Goal: Information Seeking & Learning: Learn about a topic

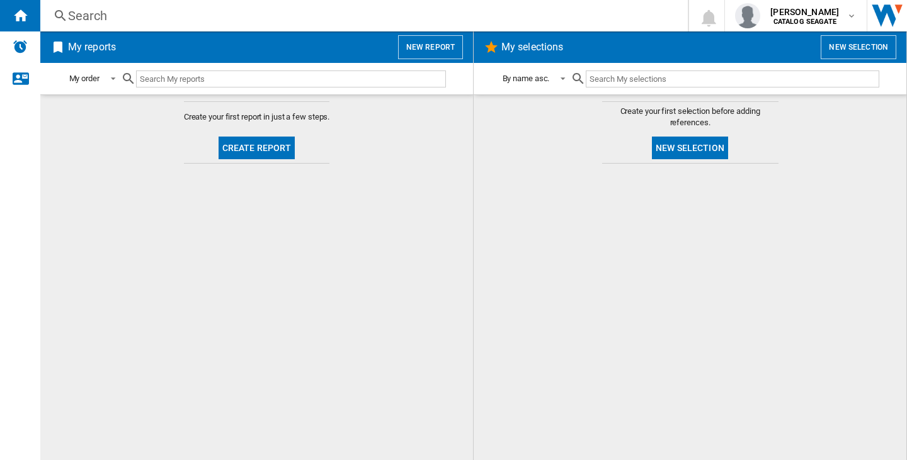
click at [108, 8] on div "Search" at bounding box center [361, 16] width 587 height 18
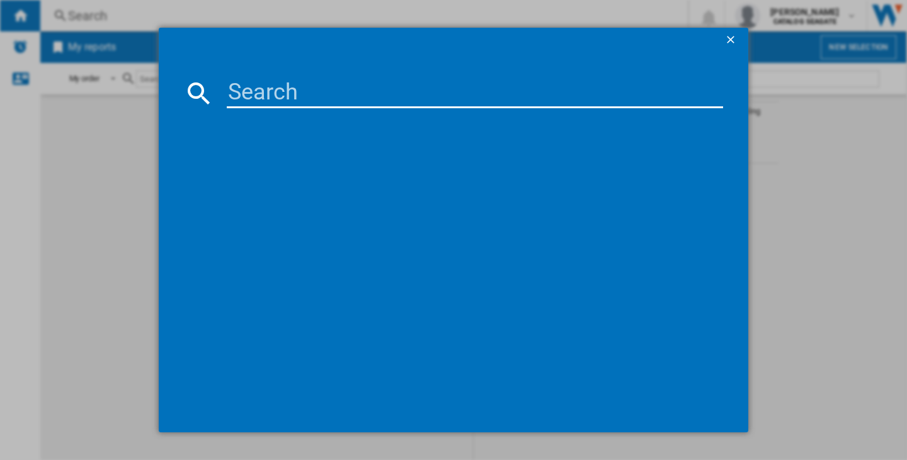
click at [249, 97] on input at bounding box center [475, 93] width 496 height 30
paste input "LACIE 1BIG DOCK STHS10000800 BLACK 10TB"
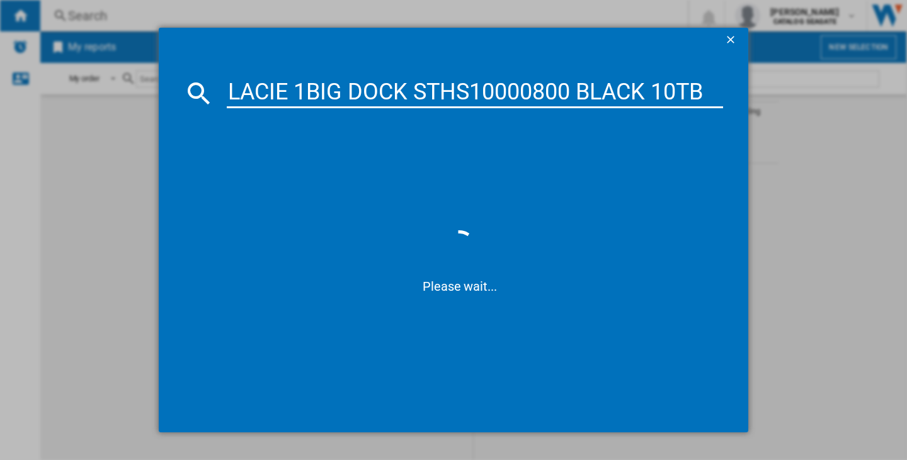
type input "LACIE 1BIG DOCK STHS10000800 BLACK 10TB"
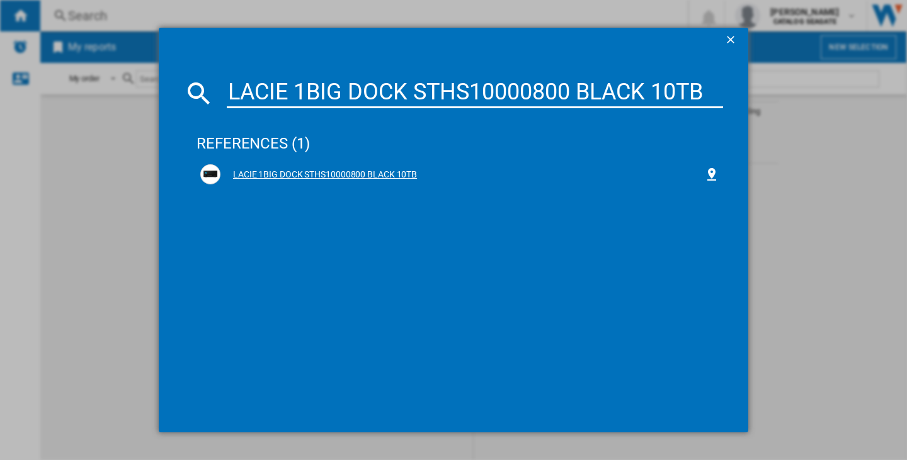
click at [356, 175] on div "LACIE 1BIG DOCK STHS10000800 BLACK 10TB" at bounding box center [462, 175] width 484 height 13
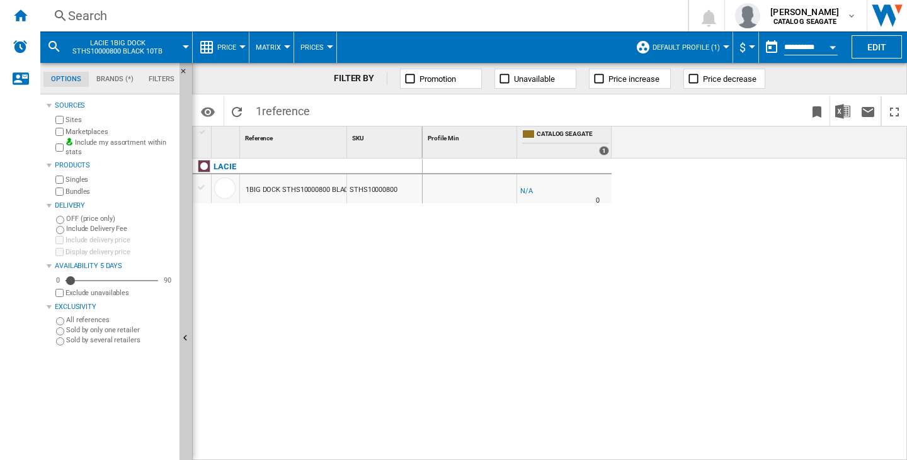
click at [297, 263] on div "LACIE 1BIG DOCK STHS10000800 BLACK 10TB STHS10000800" at bounding box center [308, 306] width 230 height 295
click at [696, 47] on span "Default profile (1)" at bounding box center [685, 47] width 67 height 8
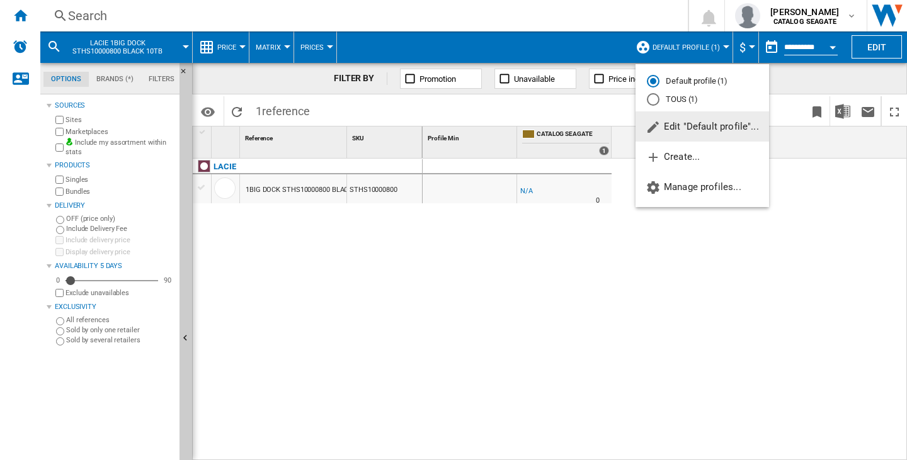
click at [693, 125] on span "Edit "Default profile"..." at bounding box center [701, 126] width 113 height 11
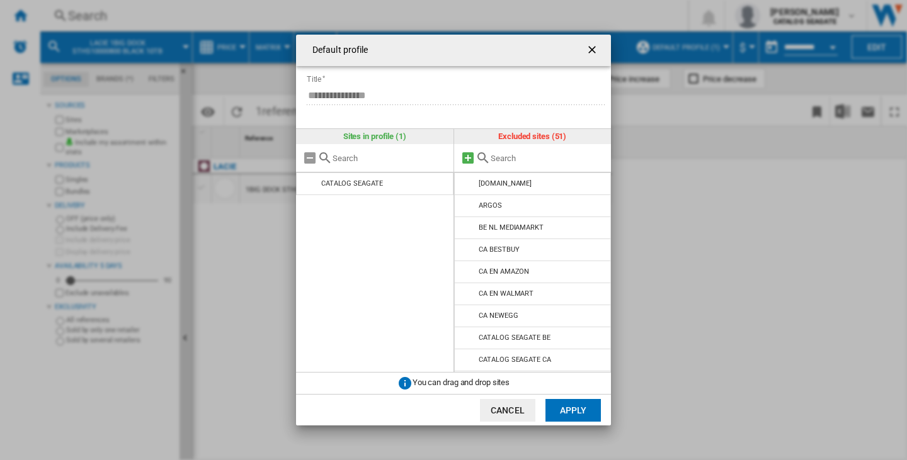
click at [471, 159] on md-icon at bounding box center [467, 158] width 15 height 15
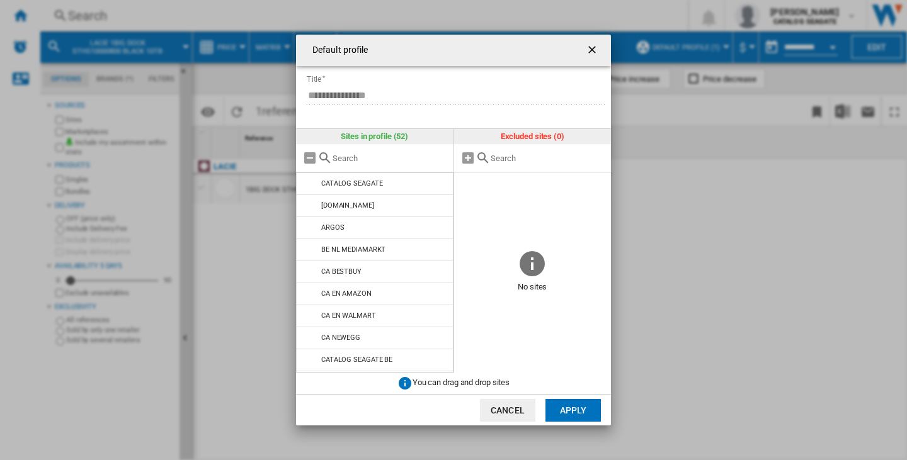
click at [564, 409] on button "Apply" at bounding box center [572, 410] width 55 height 23
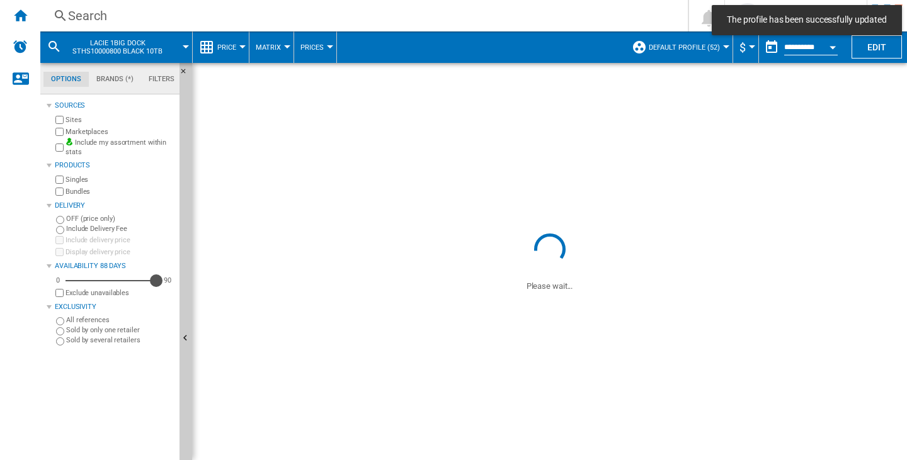
drag, startPoint x: 69, startPoint y: 280, endPoint x: 156, endPoint y: 280, distance: 86.3
click at [156, 280] on div "Availability" at bounding box center [156, 281] width 13 height 13
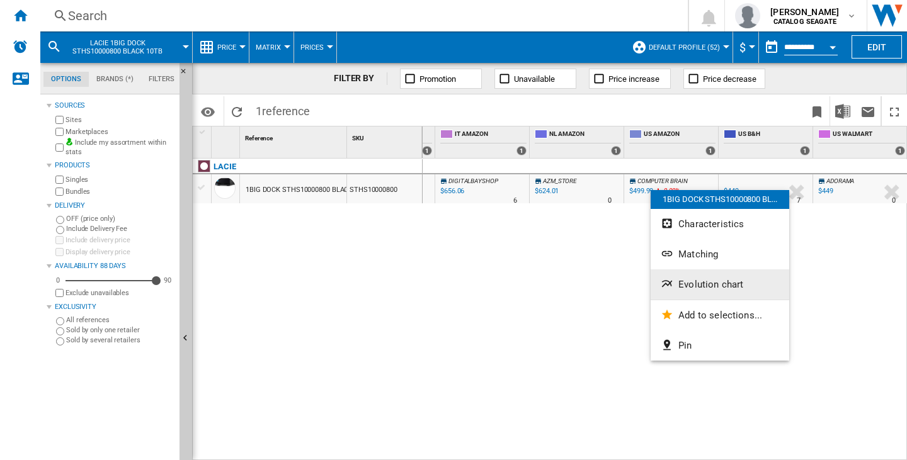
click at [703, 278] on button "Evolution chart" at bounding box center [720, 285] width 139 height 30
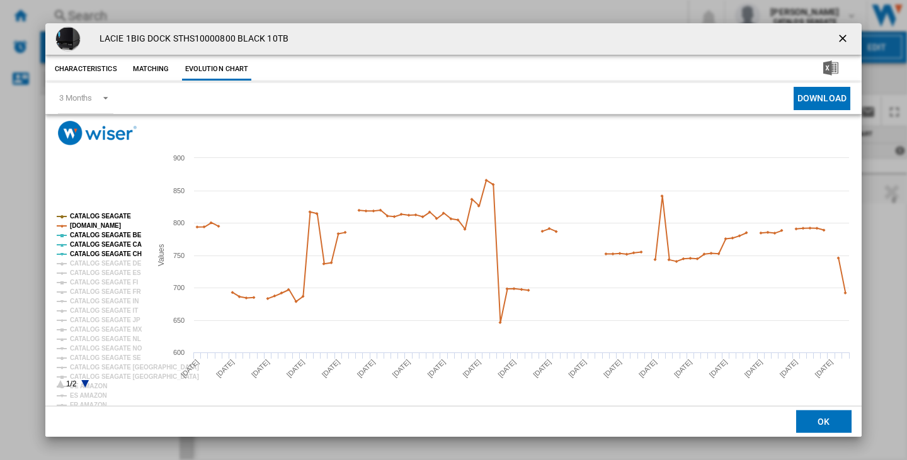
click at [101, 217] on tspan "CATALOG SEAGATE" at bounding box center [100, 216] width 61 height 7
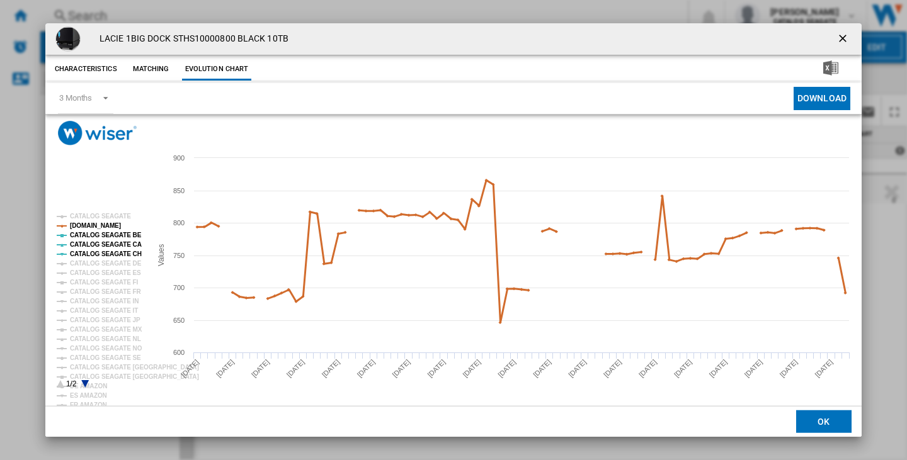
click at [100, 229] on tspan "[DOMAIN_NAME]" at bounding box center [95, 225] width 51 height 7
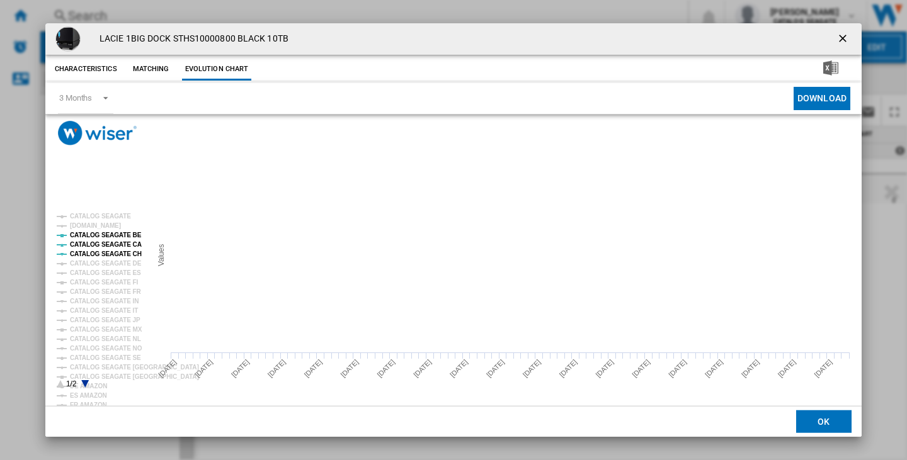
click at [101, 234] on tspan "CATALOG SEAGATE BE" at bounding box center [106, 235] width 72 height 7
click at [103, 242] on tspan "CATALOG SEAGATE CA" at bounding box center [106, 244] width 72 height 7
click at [113, 257] on tspan "CATALOG SEAGATE CH" at bounding box center [106, 254] width 72 height 7
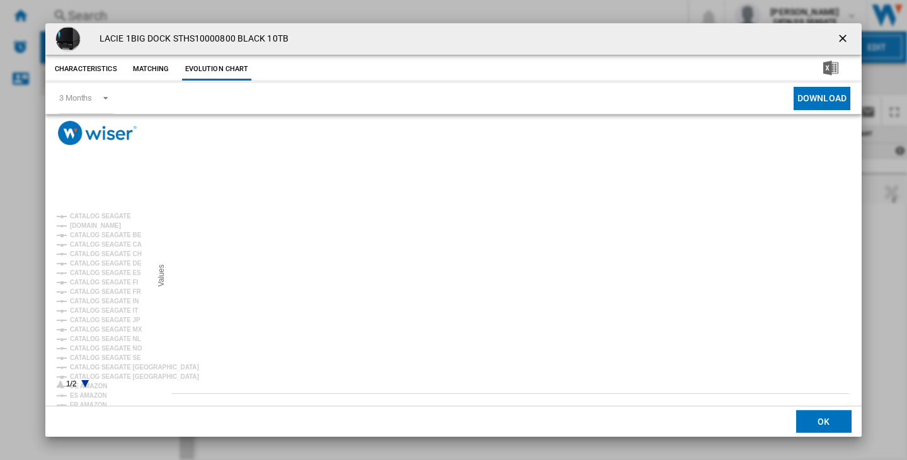
click at [86, 381] on icon "Product popup" at bounding box center [85, 384] width 8 height 8
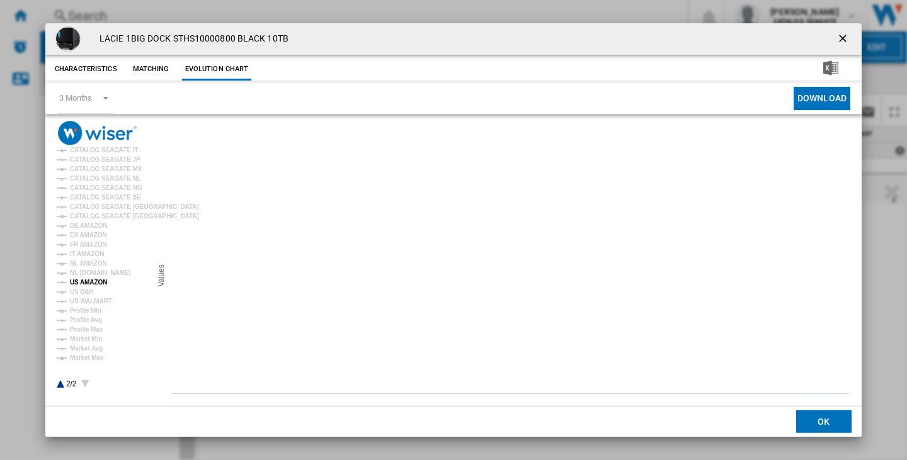
click at [92, 281] on tspan "US AMAZON" at bounding box center [88, 282] width 37 height 7
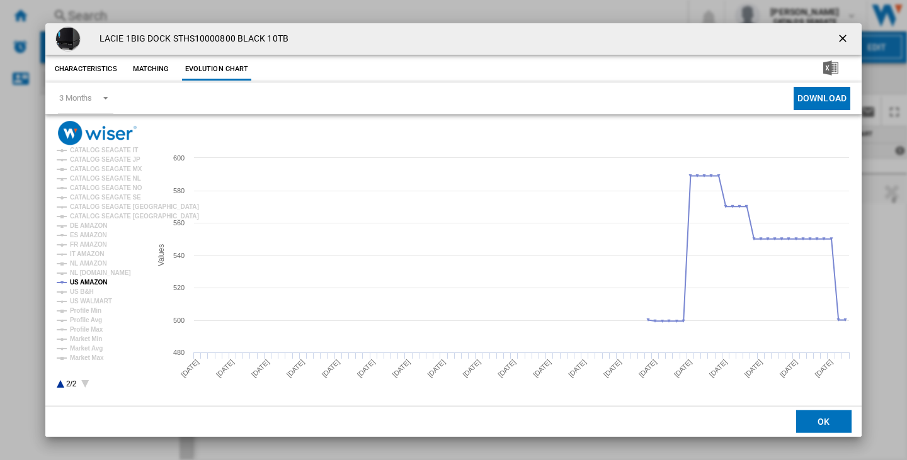
click at [842, 37] on ng-md-icon "getI18NText('BUTTONS.CLOSE_DIALOG')" at bounding box center [843, 39] width 15 height 15
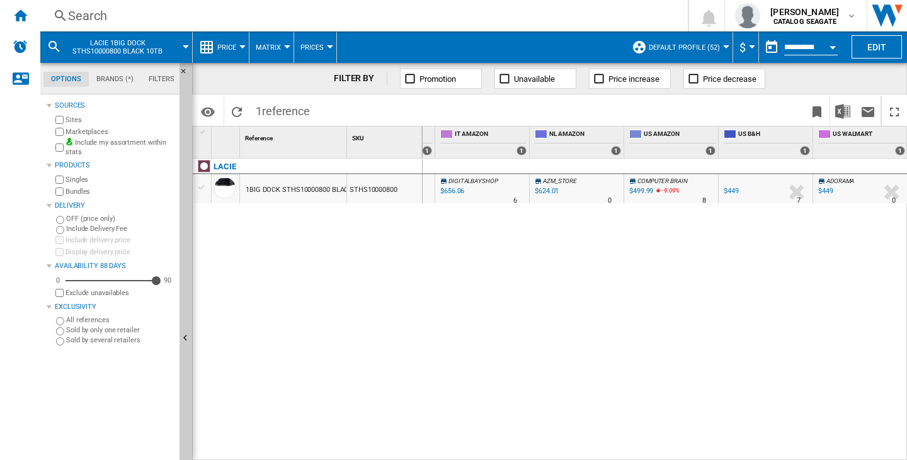
click at [70, 17] on div "Search" at bounding box center [361, 16] width 587 height 18
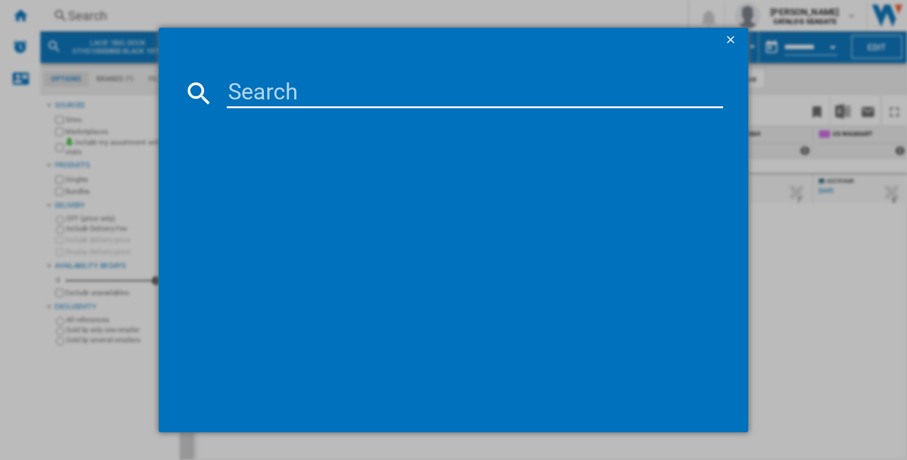
type input "LACIE 1BIG DOCK STHS16000800 BLACK 16TB"
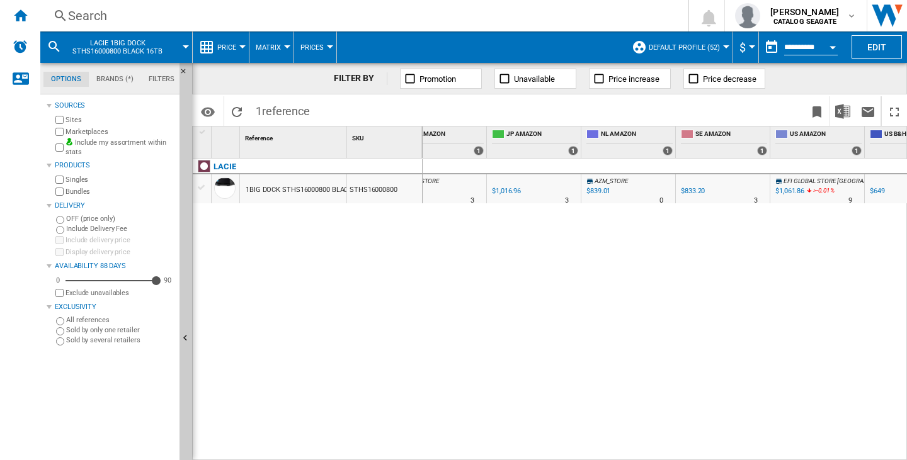
scroll to position [0, 2349]
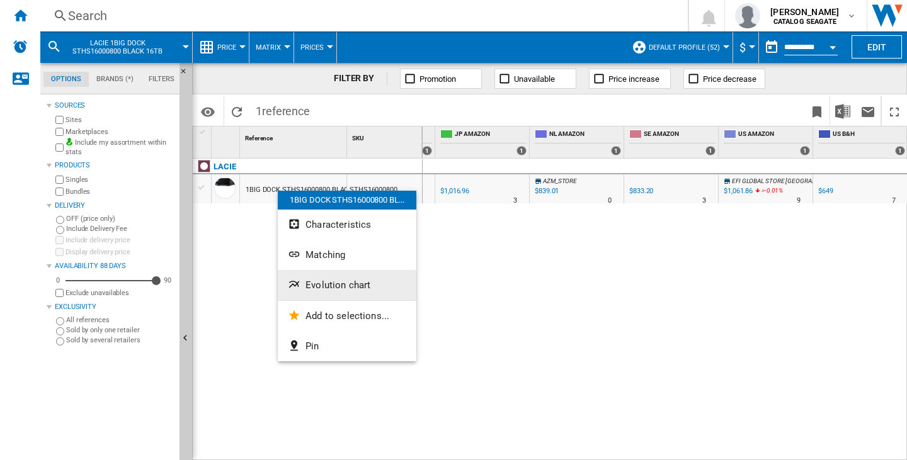
click at [344, 281] on span "Evolution chart" at bounding box center [337, 285] width 65 height 11
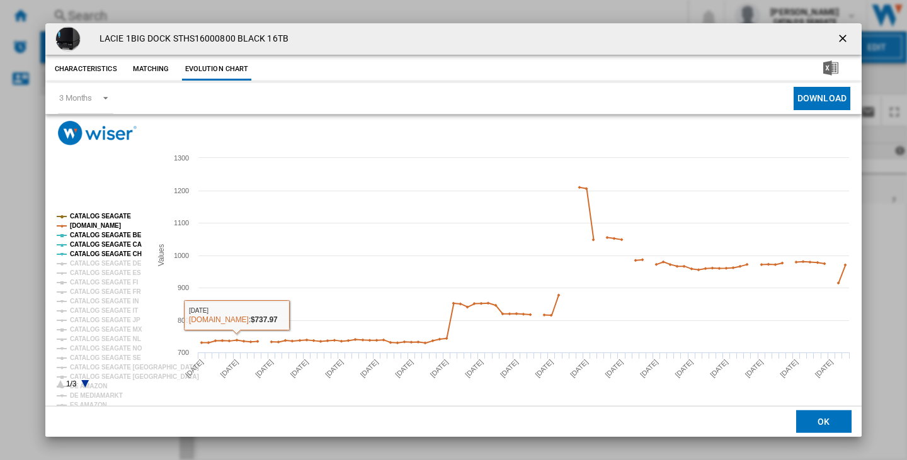
click at [82, 254] on tspan "CATALOG SEAGATE CH" at bounding box center [106, 254] width 72 height 7
click at [88, 241] on tspan "CATALOG SEAGATE CA" at bounding box center [106, 244] width 72 height 7
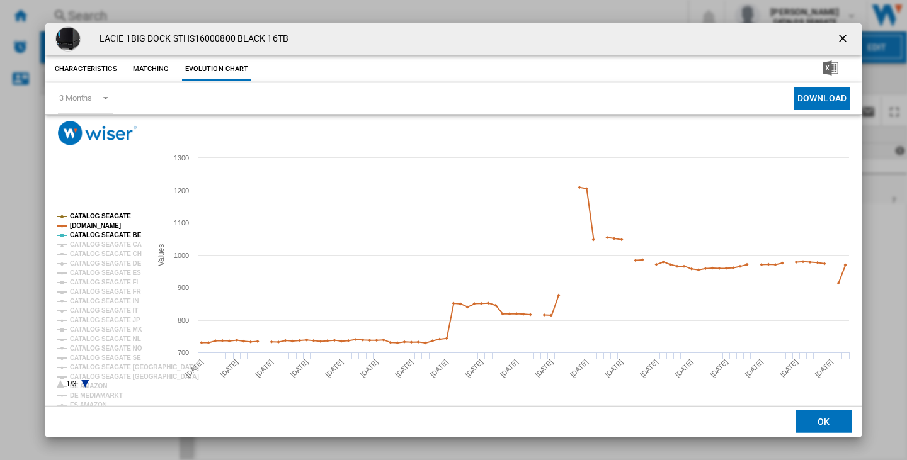
click at [89, 236] on tspan "CATALOG SEAGATE BE" at bounding box center [106, 235] width 72 height 7
click at [91, 227] on tspan "[DOMAIN_NAME]" at bounding box center [95, 225] width 51 height 7
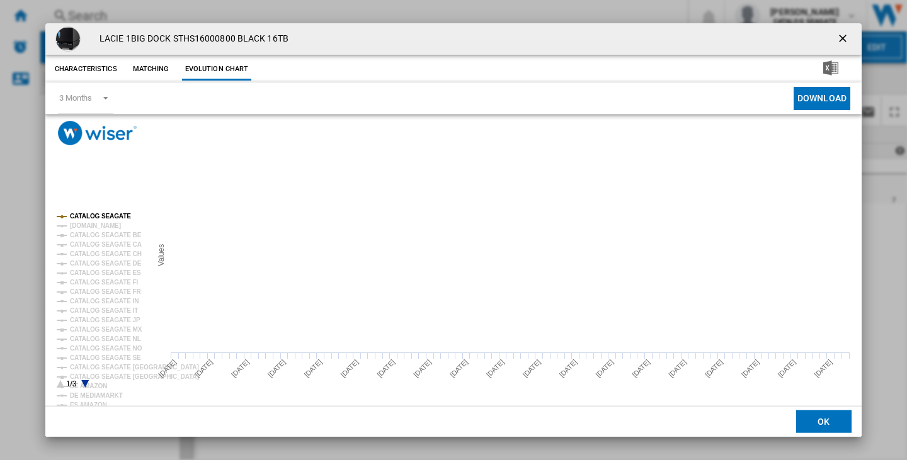
click at [95, 215] on tspan "CATALOG SEAGATE" at bounding box center [100, 216] width 61 height 7
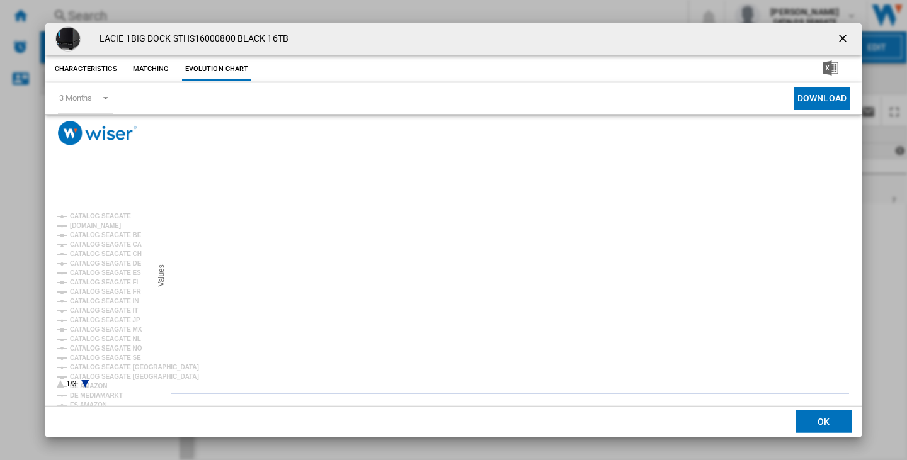
click at [83, 382] on icon "Product popup" at bounding box center [85, 384] width 8 height 8
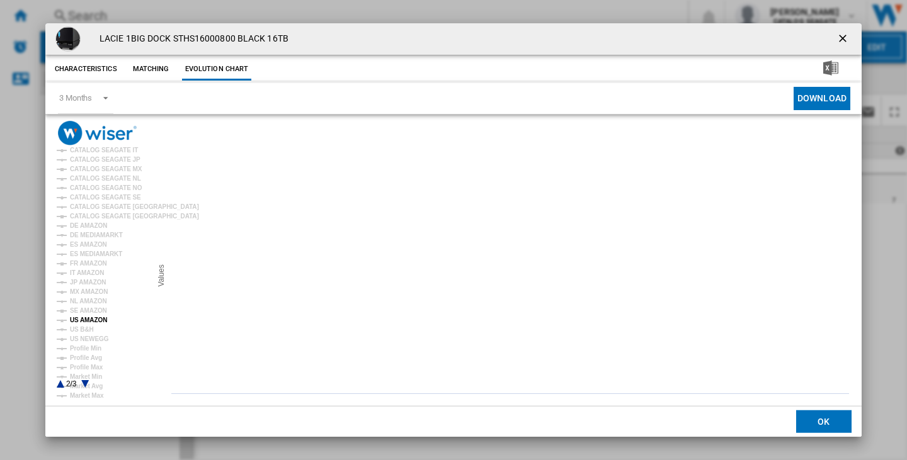
click at [86, 321] on tspan "US AMAZON" at bounding box center [88, 320] width 37 height 7
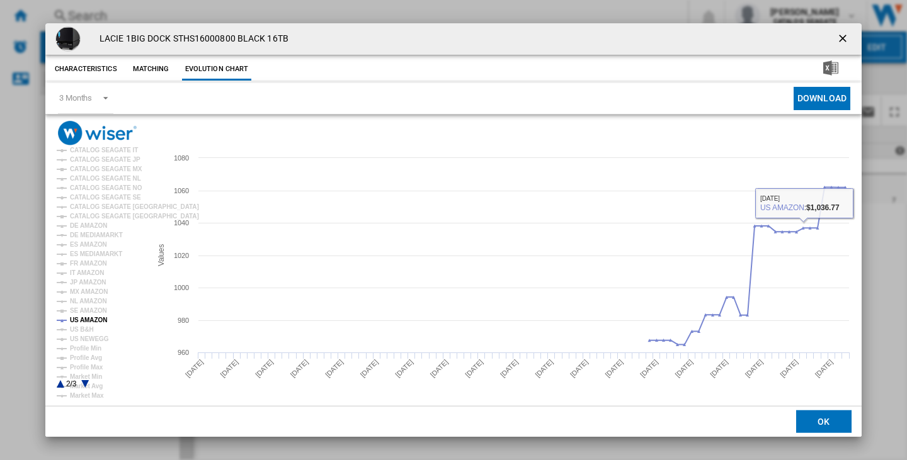
click at [838, 42] on ng-md-icon "getI18NText('BUTTONS.CLOSE_DIALOG')" at bounding box center [843, 39] width 15 height 15
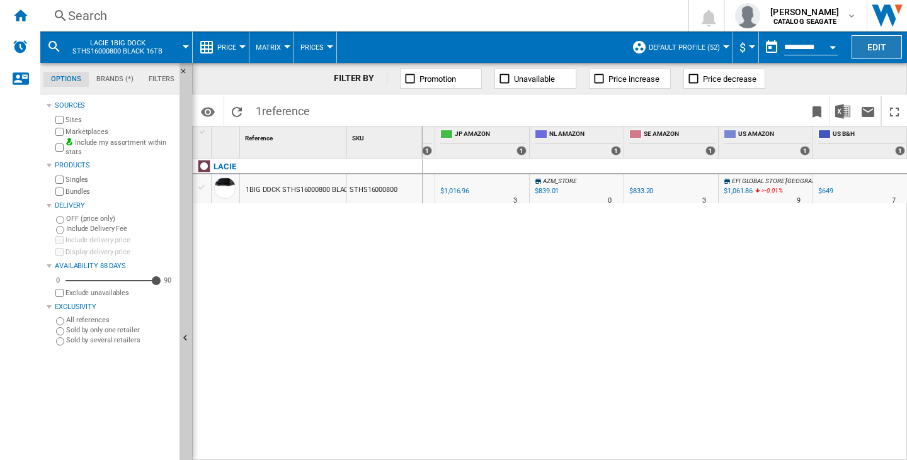
click at [857, 45] on button "Edit" at bounding box center [876, 46] width 50 height 23
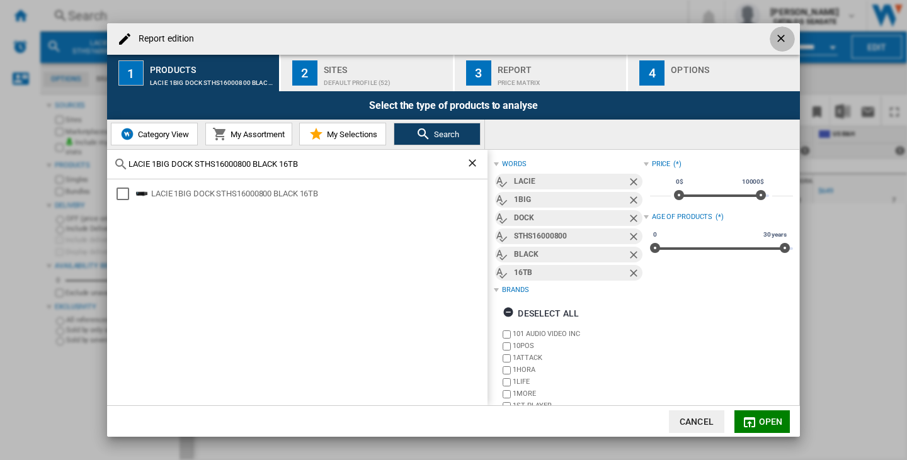
click at [783, 37] on ng-md-icon "getI18NText('BUTTONS.CLOSE_DIALOG')" at bounding box center [782, 39] width 15 height 15
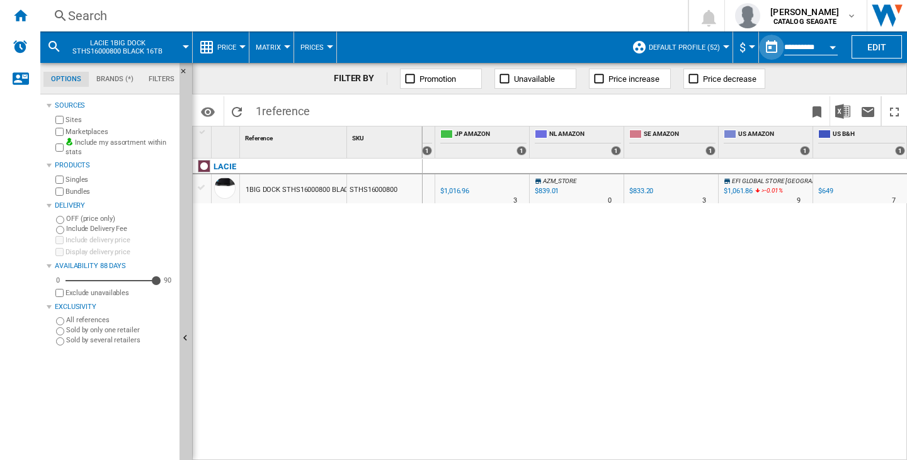
click at [770, 44] on button "button" at bounding box center [771, 47] width 25 height 25
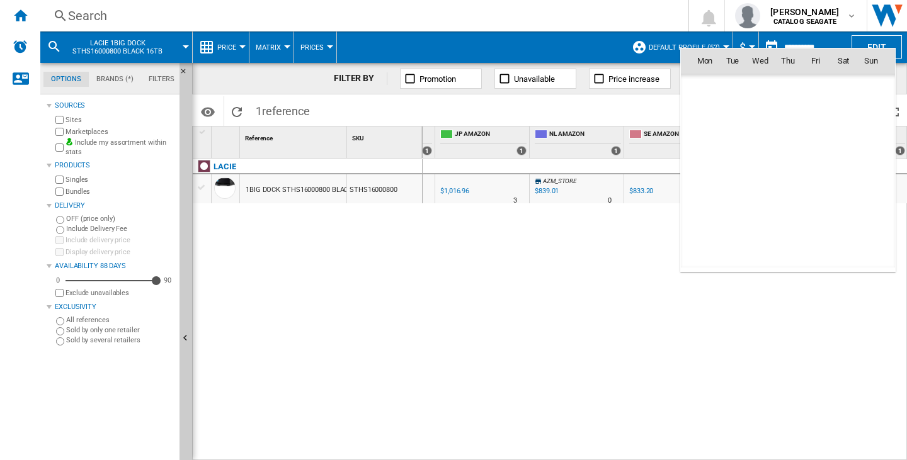
scroll to position [6008, 0]
click at [788, 139] on span "14" at bounding box center [787, 143] width 25 height 25
type input "**********"
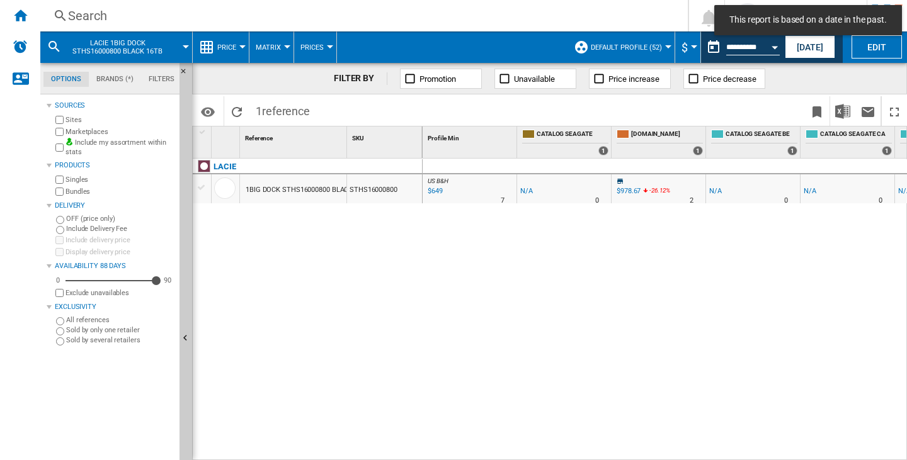
click at [635, 453] on div "US B&H : -1.0 % $649 % N/A 7 US B&H : -1.0 % -$1" at bounding box center [665, 310] width 485 height 302
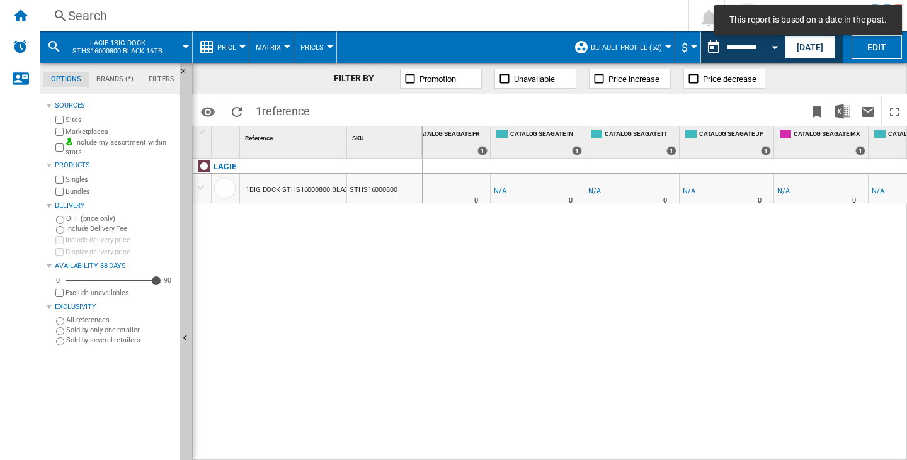
scroll to position [0, 1164]
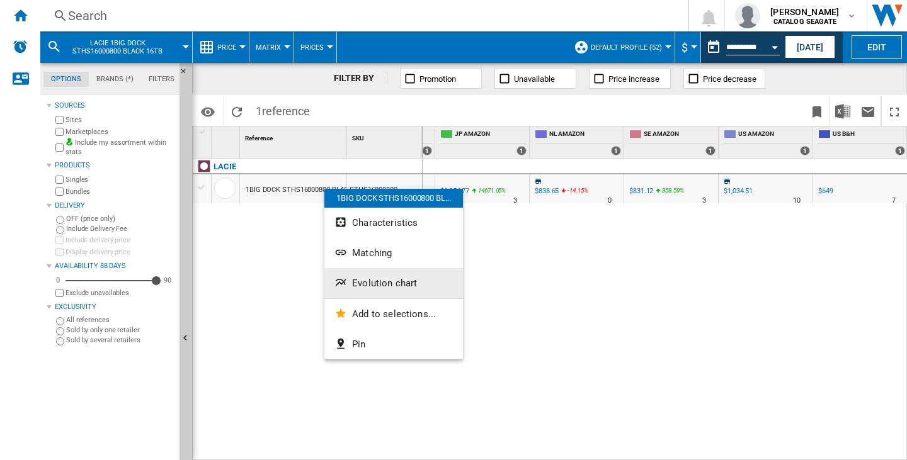
click at [367, 287] on span "Evolution chart" at bounding box center [384, 283] width 65 height 11
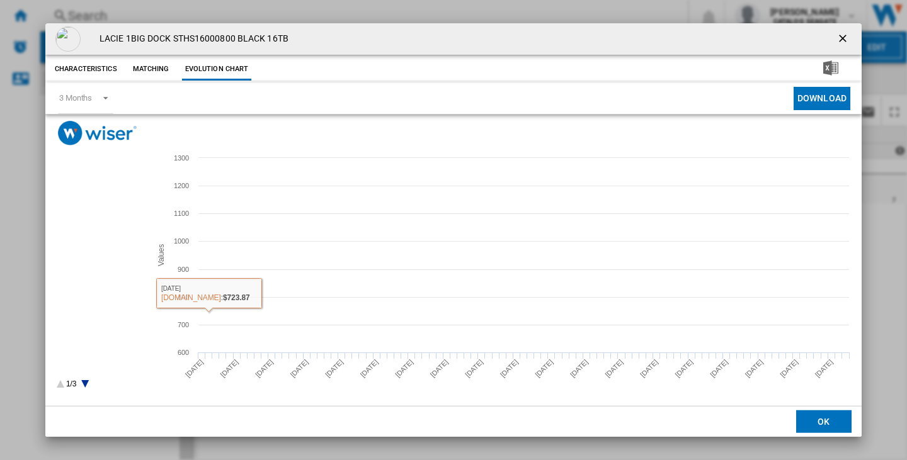
click at [105, 241] on tspan "CATALOG SEAGATE CA" at bounding box center [106, 244] width 72 height 7
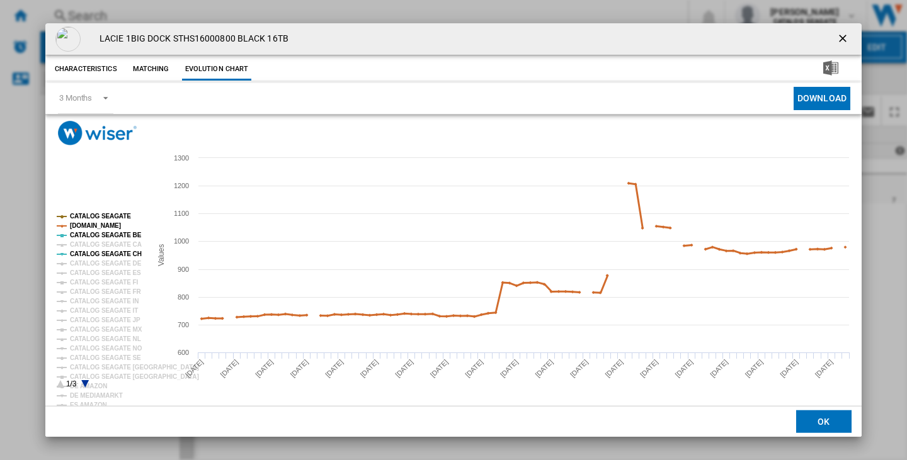
click at [108, 227] on tspan "[DOMAIN_NAME]" at bounding box center [95, 225] width 51 height 7
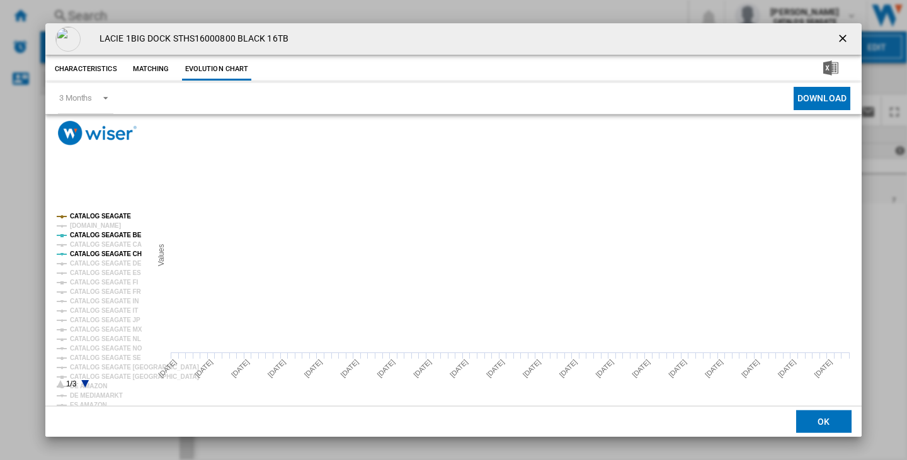
click at [108, 236] on tspan "CATALOG SEAGATE BE" at bounding box center [106, 235] width 72 height 7
click at [108, 219] on tspan "CATALOG SEAGATE" at bounding box center [100, 216] width 61 height 7
click at [115, 251] on tspan "CATALOG SEAGATE CH" at bounding box center [106, 254] width 72 height 7
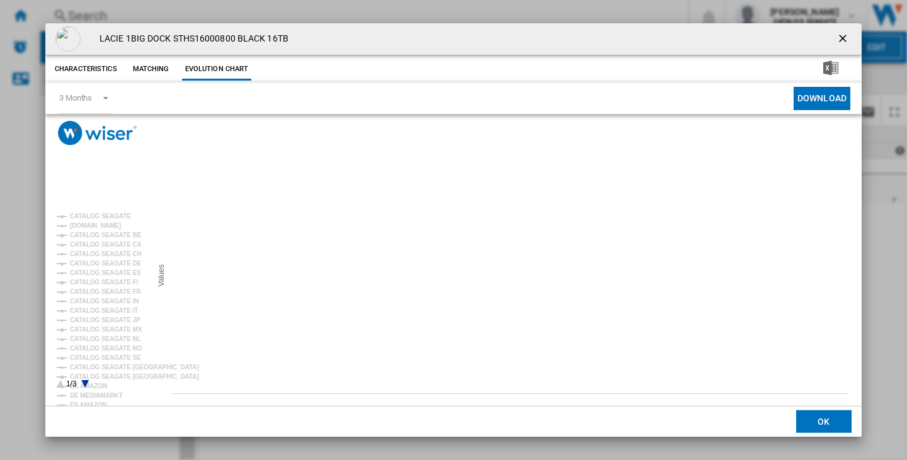
click at [85, 382] on icon "Product popup" at bounding box center [85, 384] width 8 height 8
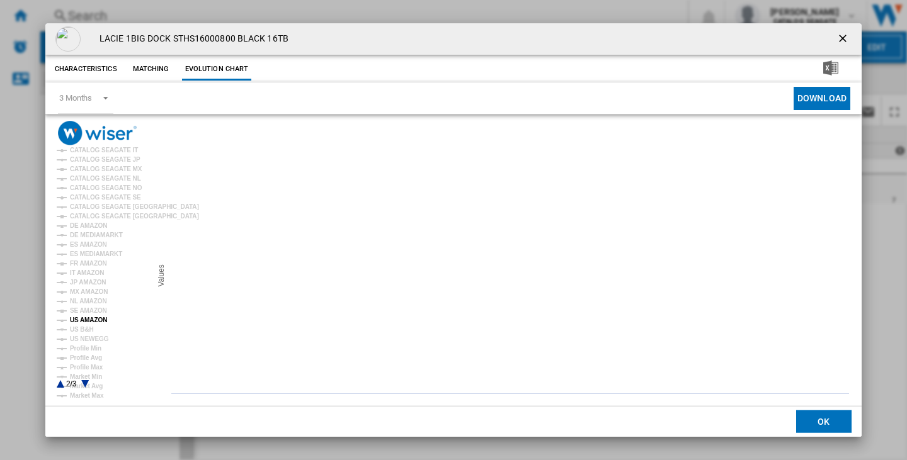
click at [96, 317] on tspan "US AMAZON" at bounding box center [88, 320] width 37 height 7
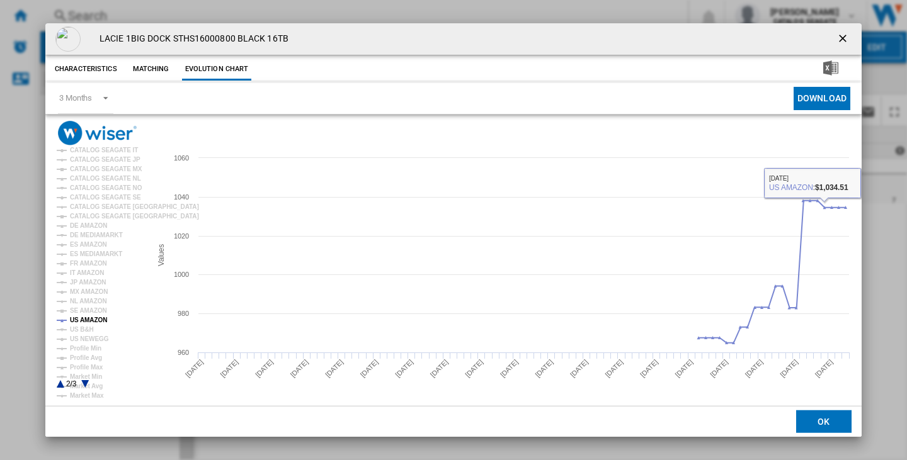
click at [840, 40] on ng-md-icon "getI18NText('BUTTONS.CLOSE_DIALOG')" at bounding box center [843, 39] width 15 height 15
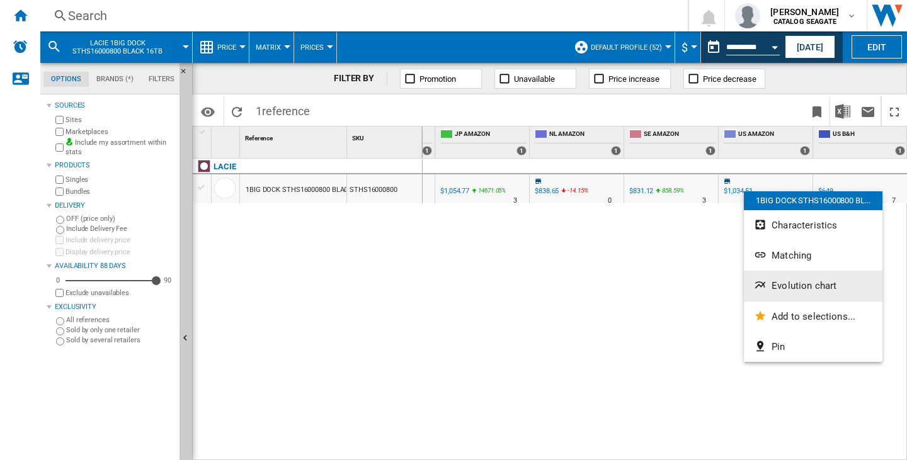
click at [758, 275] on button "Evolution chart" at bounding box center [813, 286] width 139 height 30
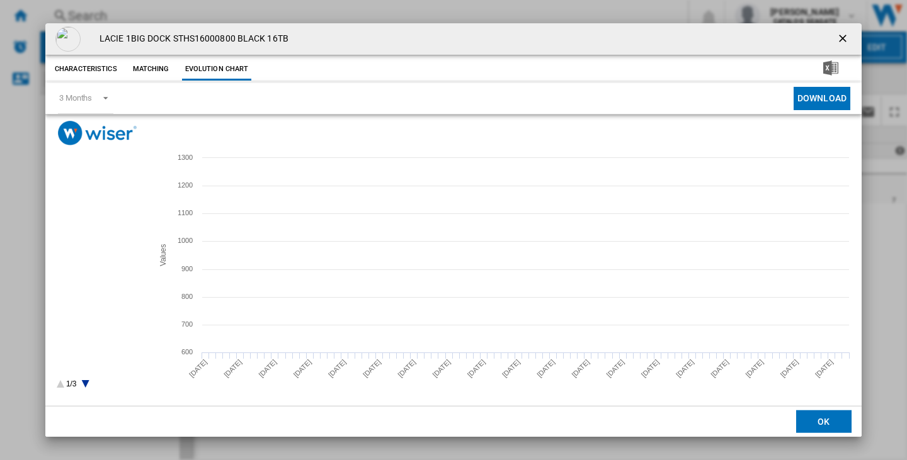
click at [100, 248] on tspan "CATALOG SEAGATE CH" at bounding box center [106, 251] width 72 height 7
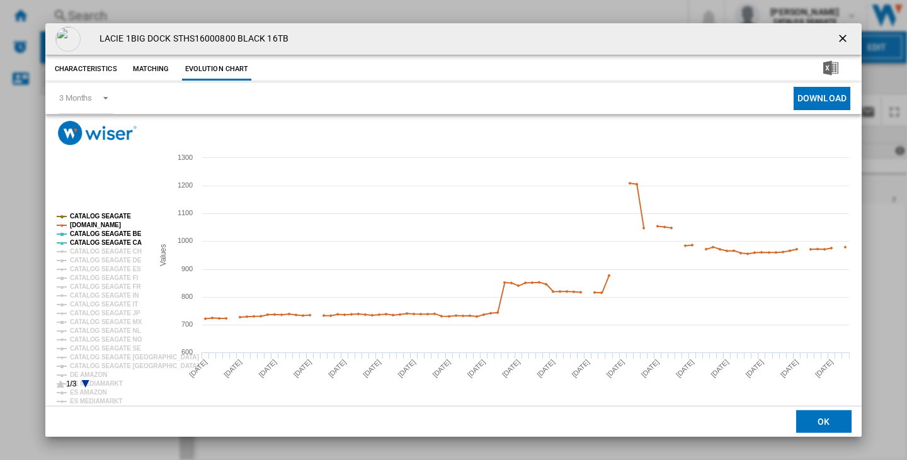
click at [108, 237] on tspan "CATALOG SEAGATE BE" at bounding box center [106, 233] width 72 height 7
click at [111, 232] on tspan "CATALOG SEAGATE BE" at bounding box center [106, 233] width 72 height 7
click at [111, 228] on tspan "[DOMAIN_NAME]" at bounding box center [95, 225] width 51 height 7
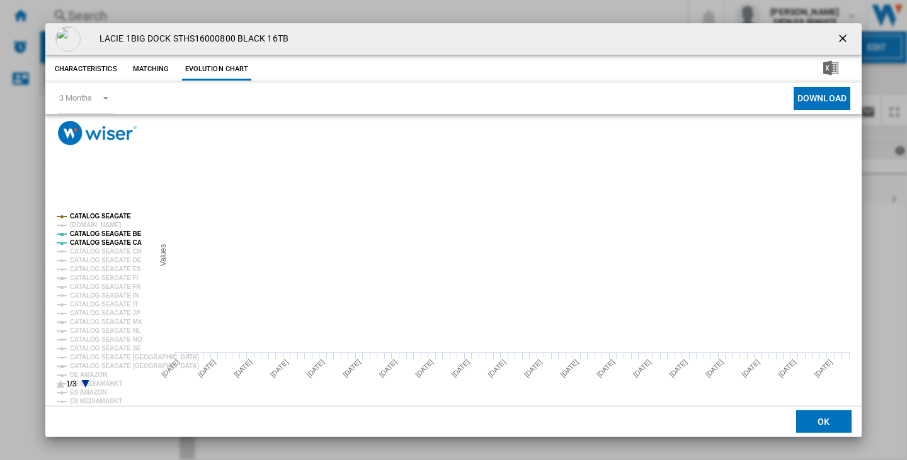
click at [111, 231] on tspan "CATALOG SEAGATE BE" at bounding box center [106, 233] width 72 height 7
click at [111, 241] on tspan "CATALOG SEAGATE CA" at bounding box center [106, 242] width 72 height 7
click at [111, 217] on tspan "CATALOG SEAGATE" at bounding box center [100, 216] width 61 height 7
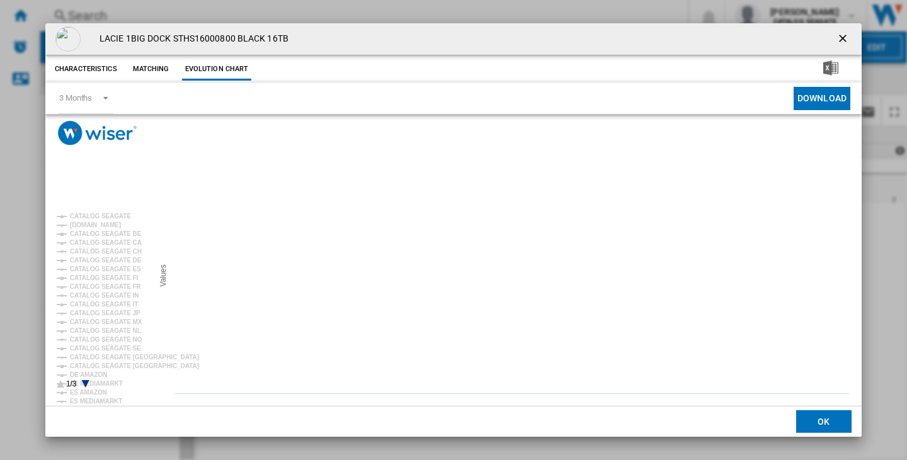
click at [81, 378] on rect "Product popup" at bounding box center [100, 300] width 96 height 185
click at [81, 385] on rect "Product popup" at bounding box center [100, 300] width 96 height 185
click at [88, 383] on icon "Product popup" at bounding box center [86, 384] width 8 height 8
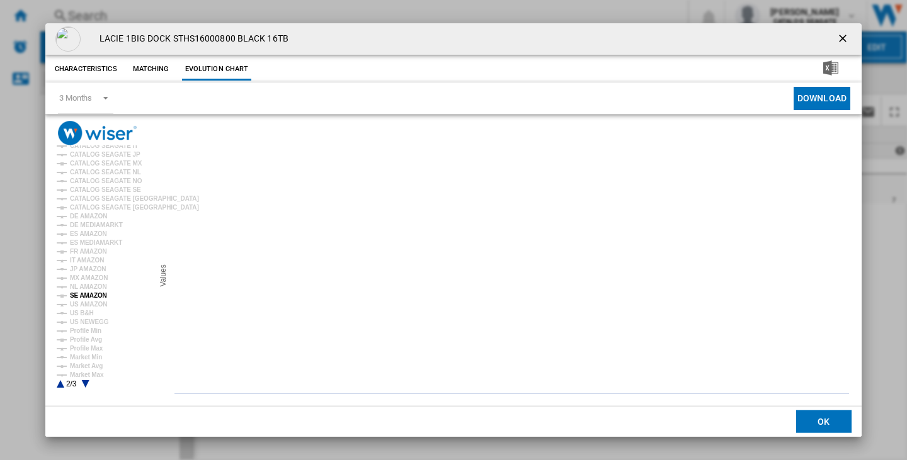
click at [91, 299] on tspan "SE AMAZON" at bounding box center [88, 295] width 37 height 7
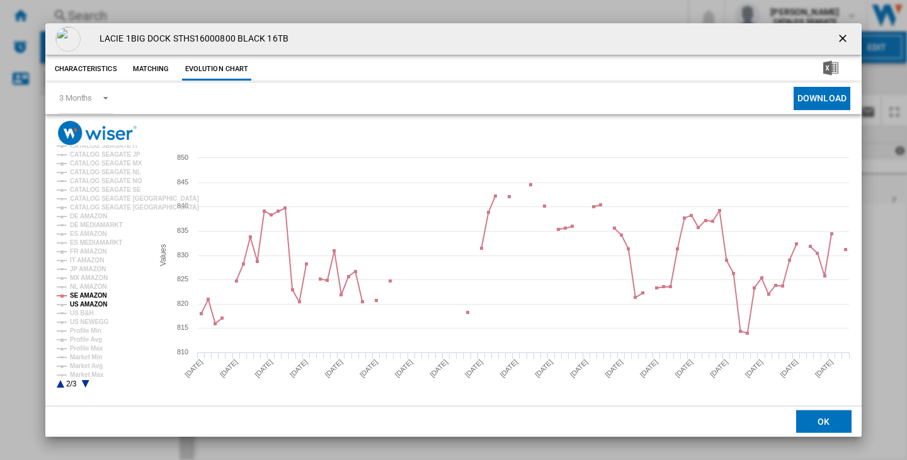
click at [91, 303] on tspan "US AMAZON" at bounding box center [88, 304] width 37 height 7
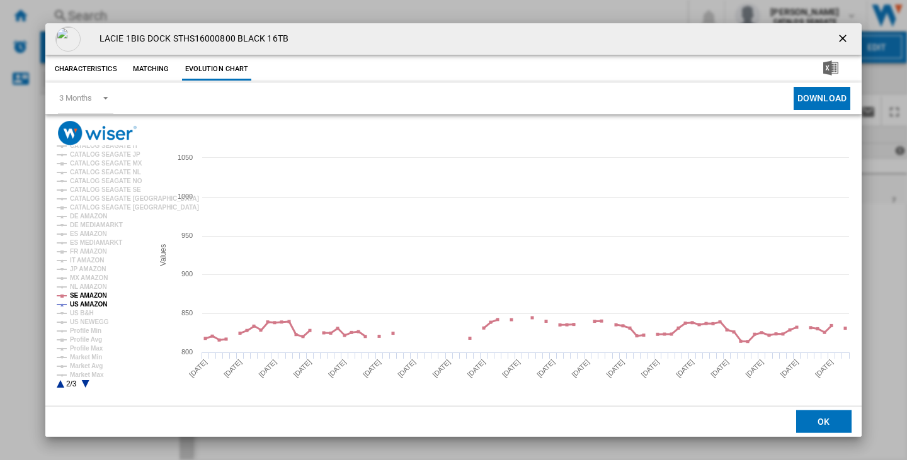
click at [93, 298] on tspan "SE AMAZON" at bounding box center [88, 295] width 37 height 7
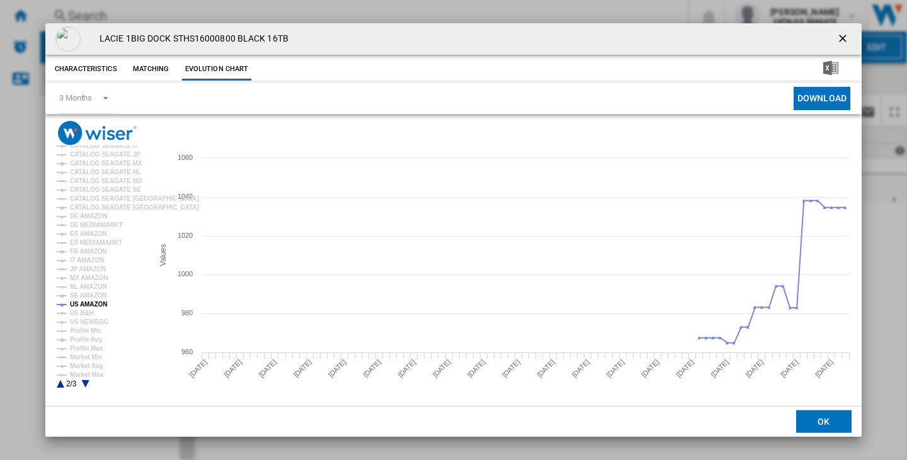
click at [838, 37] on ng-md-icon "getI18NText('BUTTONS.CLOSE_DIALOG')" at bounding box center [843, 39] width 15 height 15
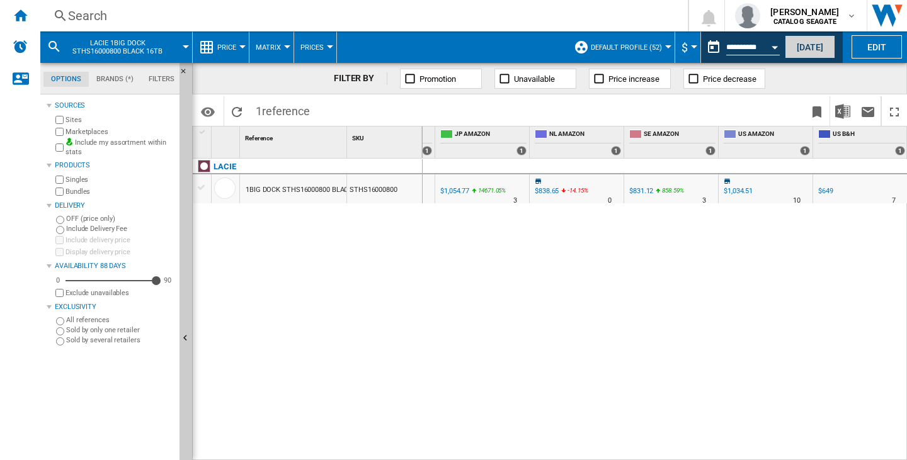
click at [804, 50] on button "[DATE]" at bounding box center [810, 46] width 50 height 23
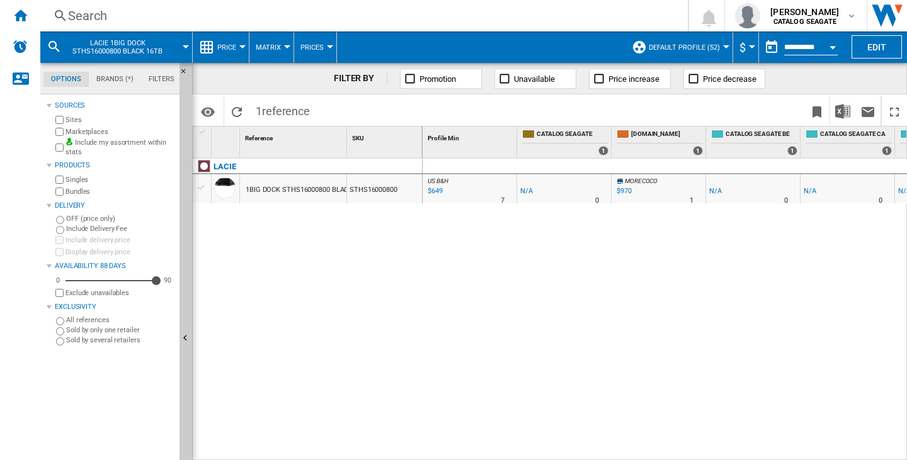
click at [576, 453] on div "US B&H : US B&H -1.0 % $649 % N/A 7 US B&H : US B&H -1.0 % -$1" at bounding box center [665, 310] width 485 height 302
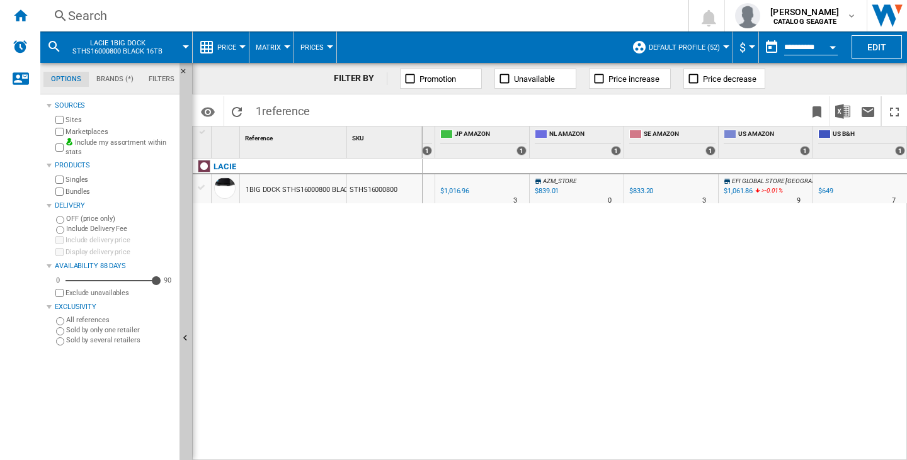
click at [761, 189] on span ">-0.01" at bounding box center [769, 190] width 16 height 7
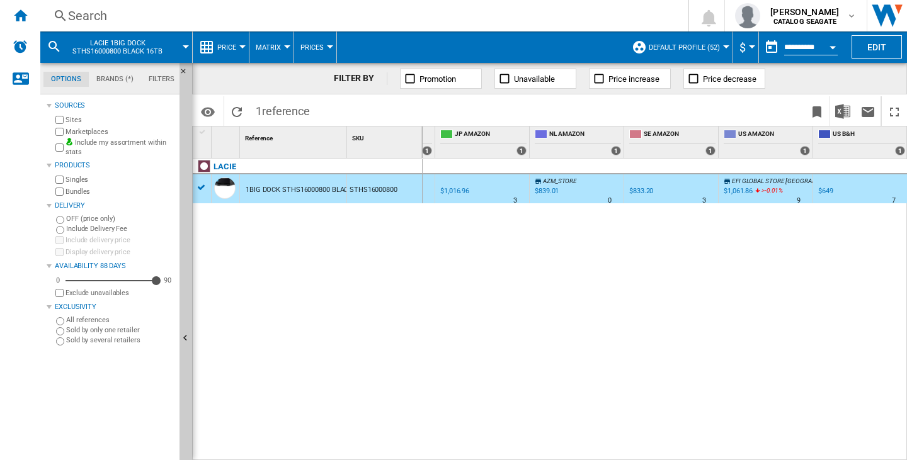
click at [797, 290] on div "US B&H : US B&H -1.0 % $649 % N/A 7 US B&H : US B&H -1.0 % -$1" at bounding box center [665, 310] width 485 height 302
click at [199, 188] on div at bounding box center [201, 187] width 13 height 11
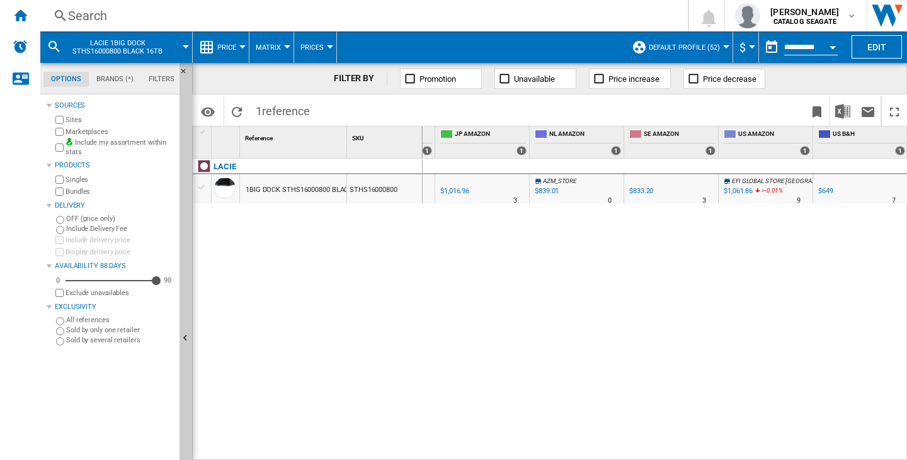
click at [694, 78] on ng-md-icon at bounding box center [693, 78] width 13 height 13
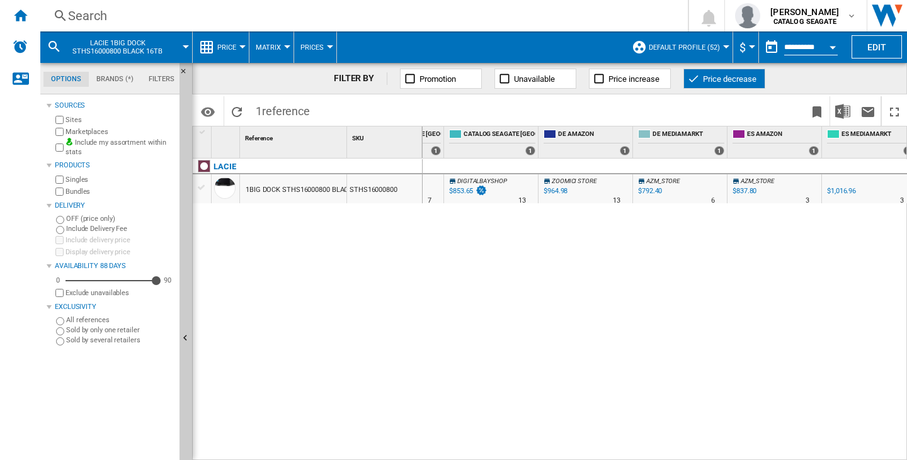
scroll to position [0, 2227]
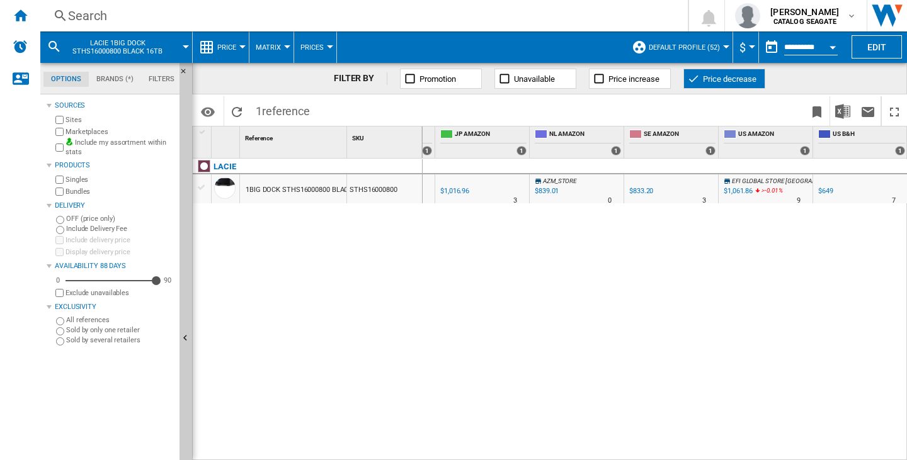
click at [694, 81] on ng-md-icon at bounding box center [693, 78] width 13 height 13
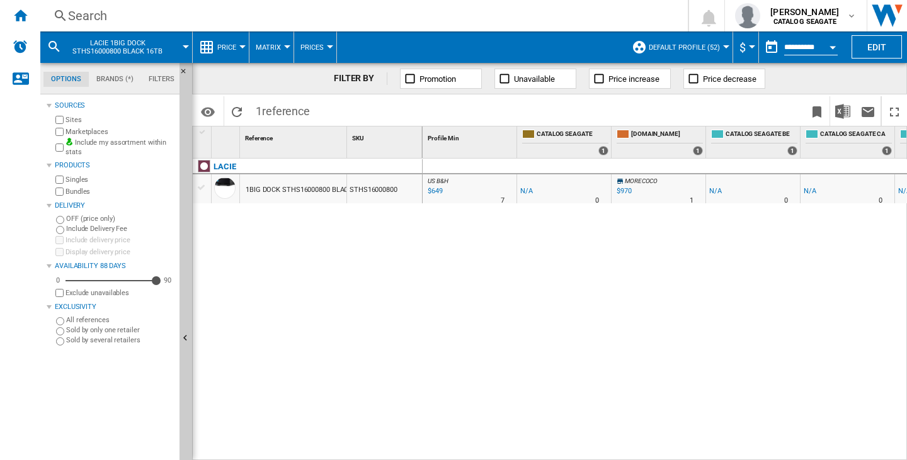
click at [603, 77] on ng-md-icon at bounding box center [599, 78] width 13 height 13
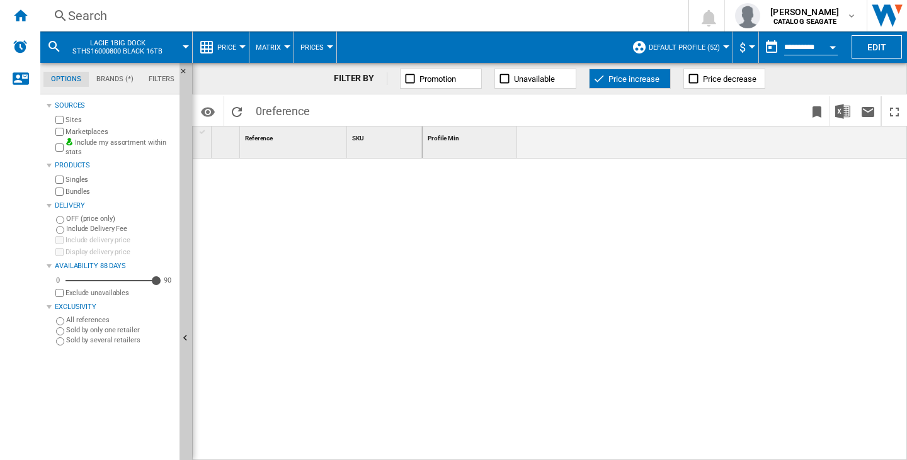
click at [603, 72] on button "Price increase" at bounding box center [630, 79] width 82 height 20
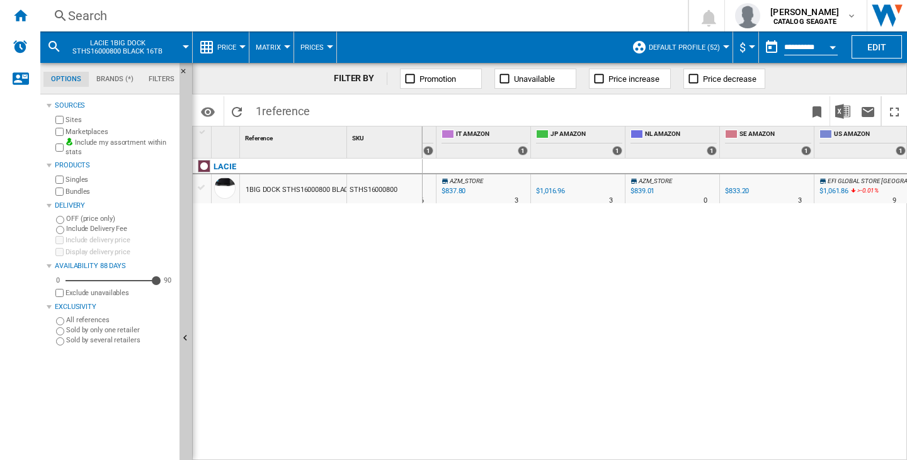
scroll to position [0, 2349]
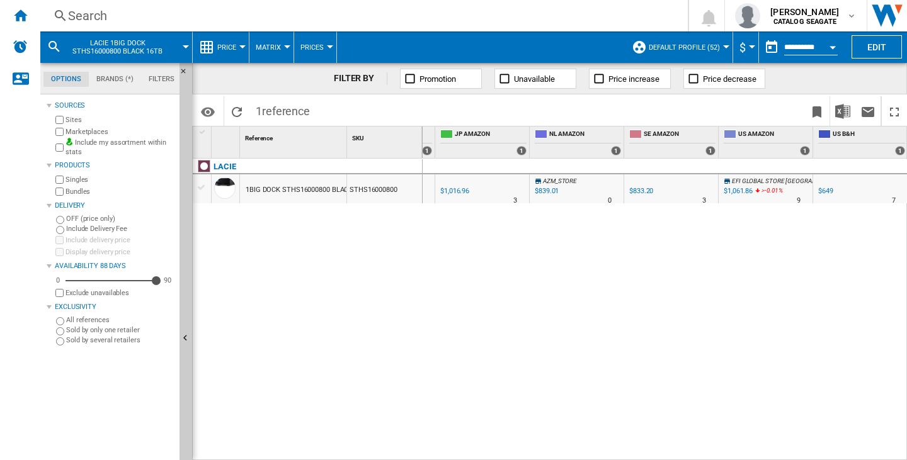
click at [756, 192] on icon at bounding box center [758, 192] width 8 height 15
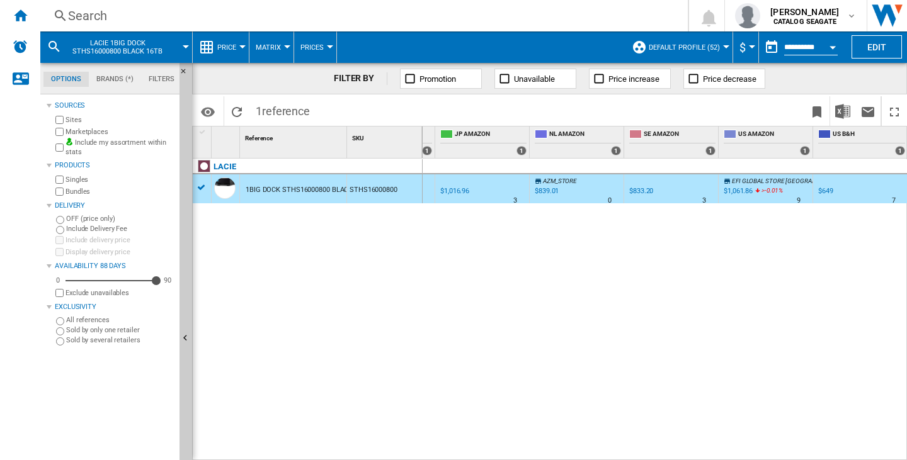
click at [421, 81] on span "Promotion" at bounding box center [437, 78] width 37 height 9
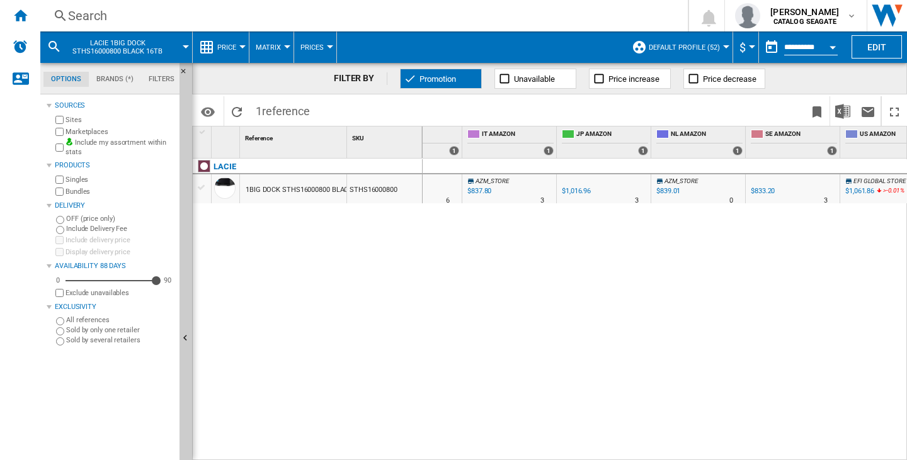
scroll to position [0, 2349]
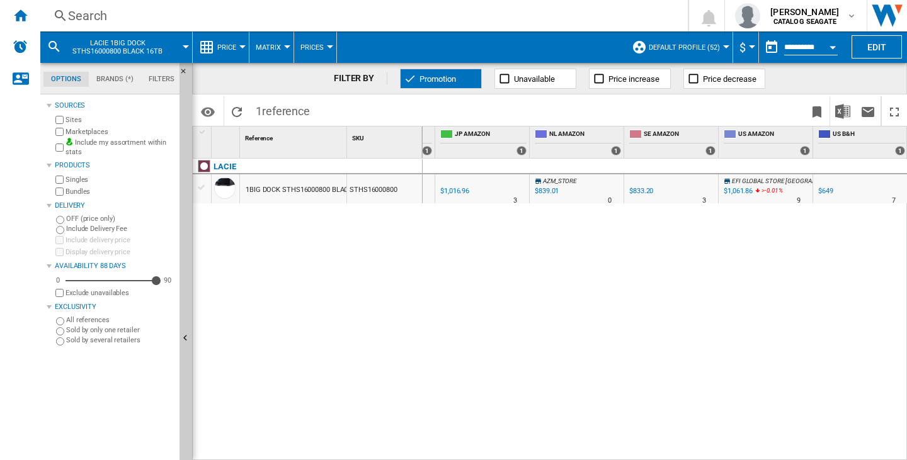
click at [440, 76] on span "Promotion" at bounding box center [437, 78] width 37 height 9
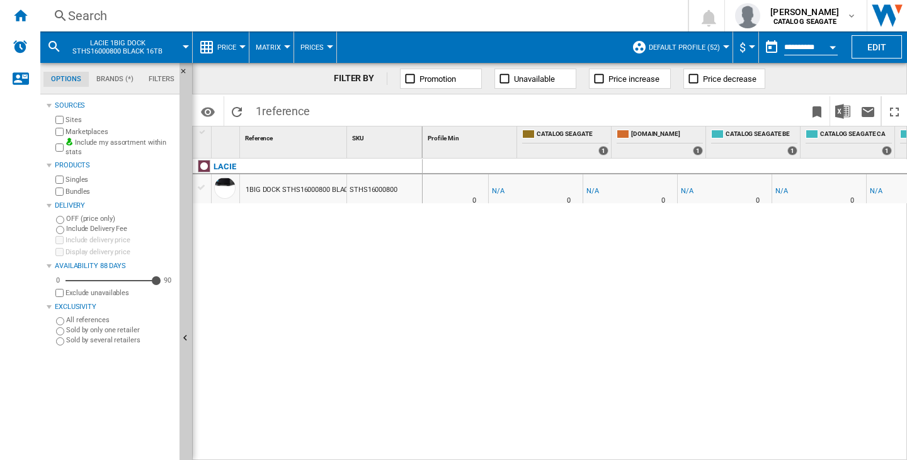
scroll to position [0, 424]
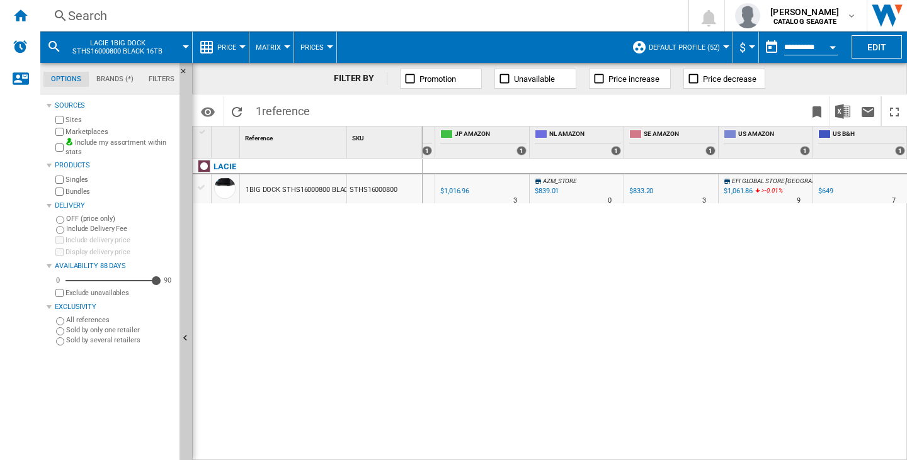
click at [732, 190] on div "$1,061.86" at bounding box center [738, 191] width 29 height 8
drag, startPoint x: 737, startPoint y: 327, endPoint x: 765, endPoint y: 290, distance: 46.7
click at [737, 327] on div "US B&H : US B&H -1.0 % $649 % N/A 7 US B&H : US B&H -1.0 % -$1" at bounding box center [665, 310] width 485 height 302
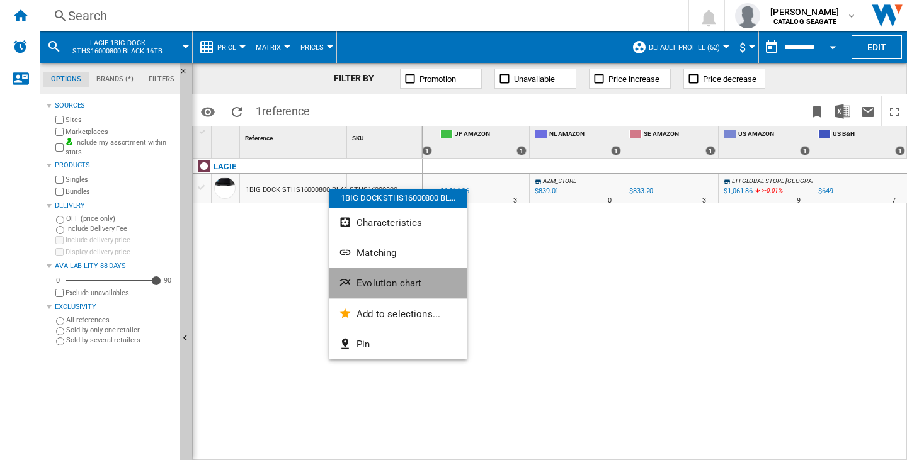
click at [377, 281] on span "Evolution chart" at bounding box center [388, 283] width 65 height 11
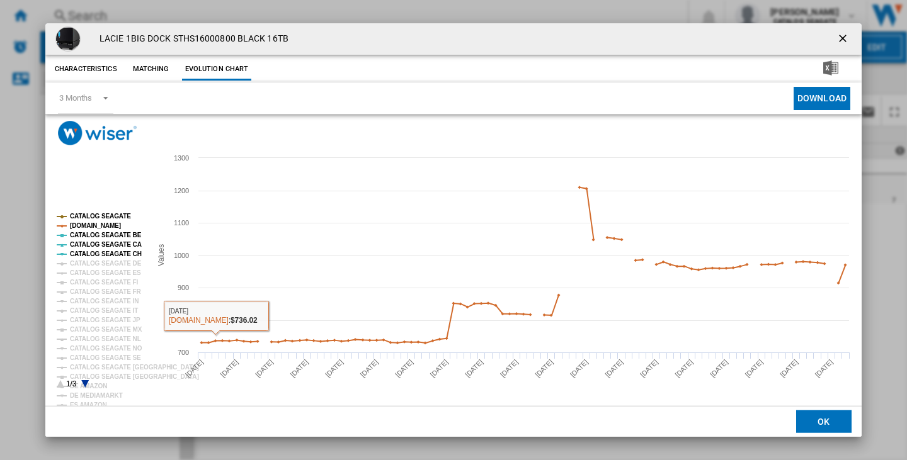
click at [90, 216] on tspan "CATALOG SEAGATE" at bounding box center [100, 216] width 61 height 7
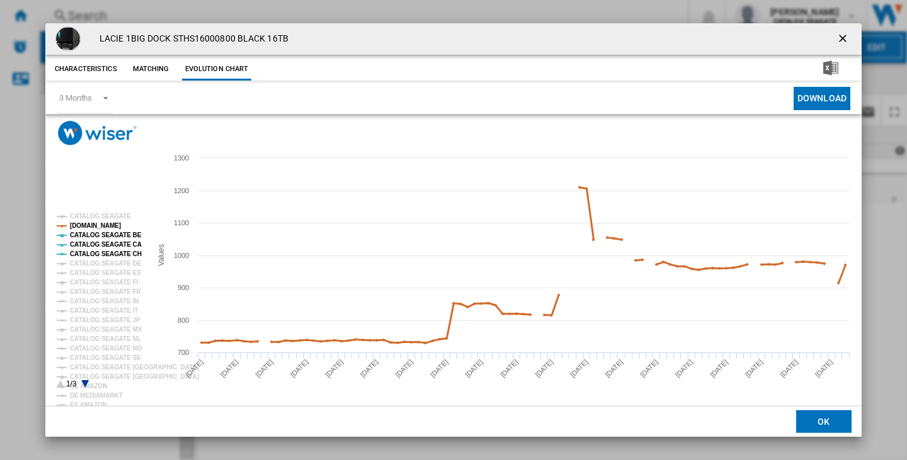
click at [93, 225] on tspan "[DOMAIN_NAME]" at bounding box center [95, 225] width 51 height 7
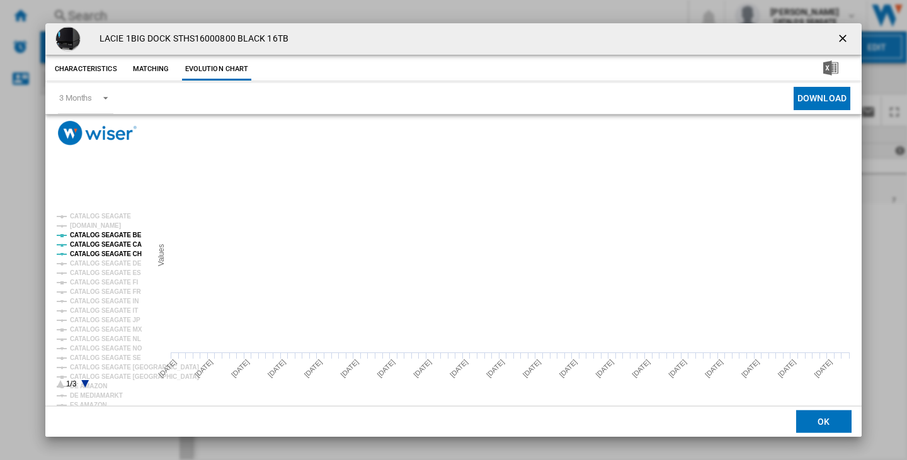
click at [97, 236] on tspan "CATALOG SEAGATE BE" at bounding box center [106, 235] width 72 height 7
click at [98, 241] on tspan "CATALOG SEAGATE CA" at bounding box center [106, 244] width 72 height 7
click at [101, 251] on tspan "CATALOG SEAGATE CH" at bounding box center [106, 254] width 72 height 7
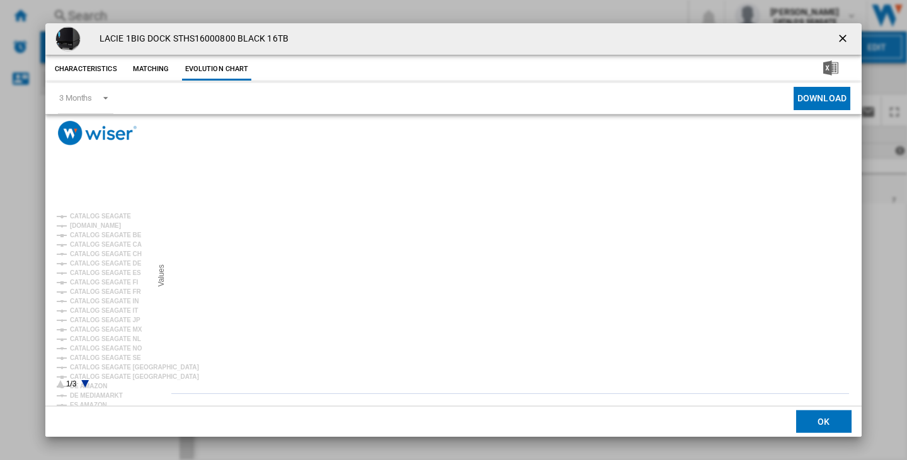
click at [87, 384] on icon "Product popup" at bounding box center [85, 384] width 8 height 8
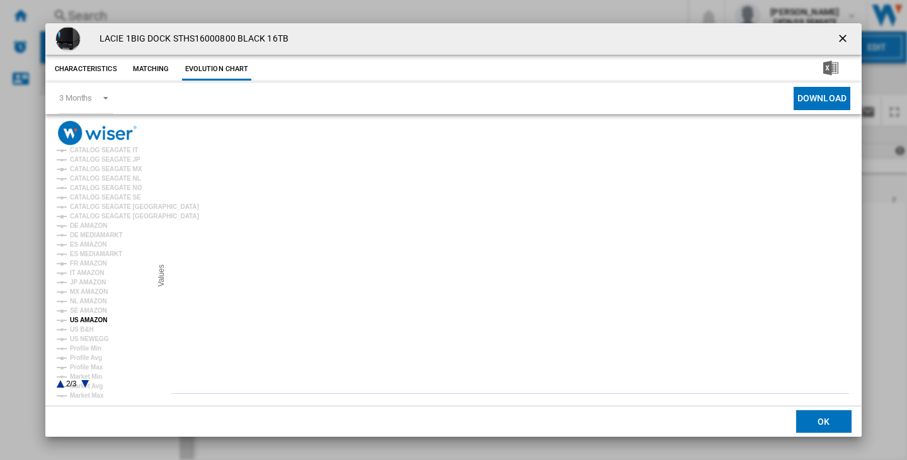
click at [91, 322] on tspan "US AMAZON" at bounding box center [88, 320] width 37 height 7
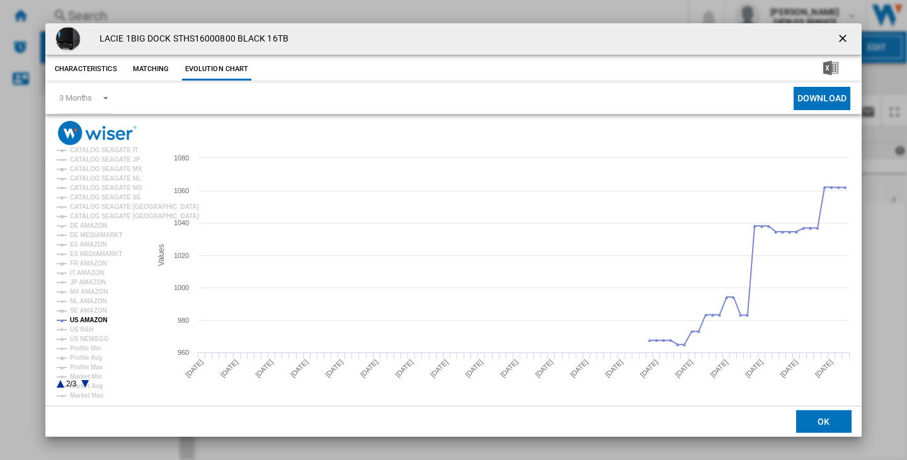
click at [845, 38] on ng-md-icon "getI18NText('BUTTONS.CLOSE_DIALOG')" at bounding box center [843, 39] width 15 height 15
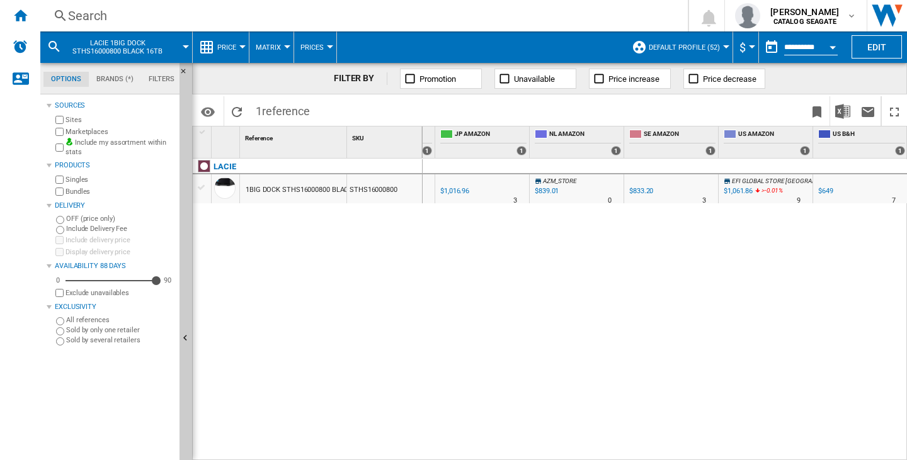
click at [411, 82] on ng-md-icon at bounding box center [410, 78] width 13 height 13
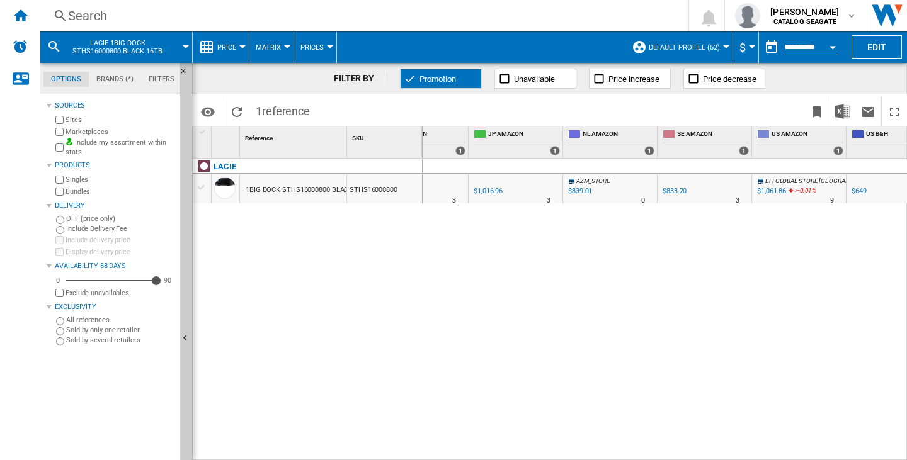
click at [697, 77] on ng-md-icon at bounding box center [693, 78] width 13 height 13
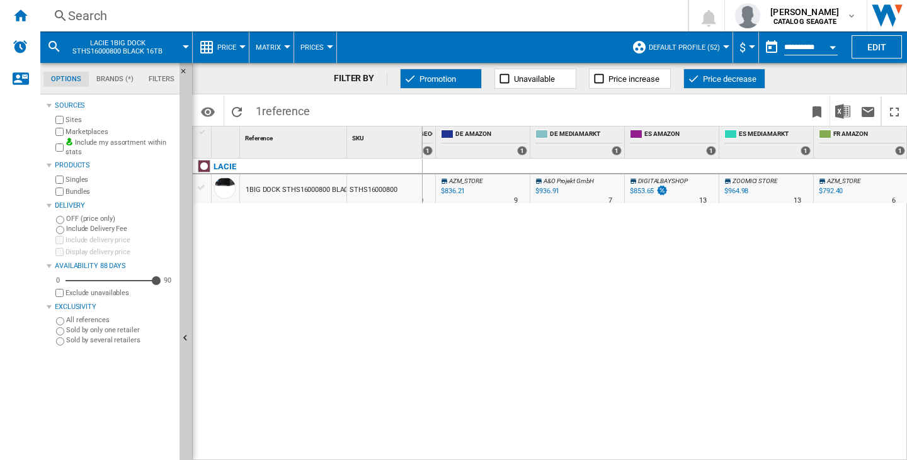
scroll to position [0, 1782]
